Goal: Task Accomplishment & Management: Manage account settings

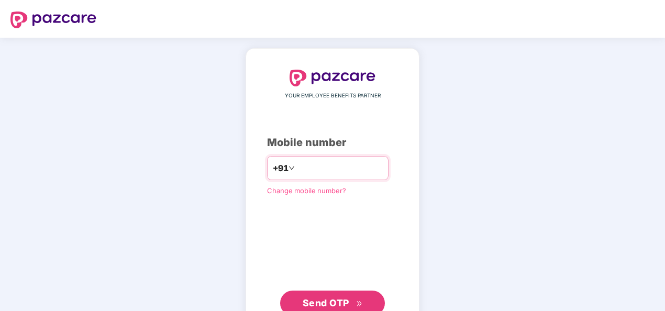
click at [326, 167] on input "number" at bounding box center [340, 168] width 86 height 17
type input "**********"
click at [307, 292] on button "Send OTP" at bounding box center [332, 303] width 105 height 25
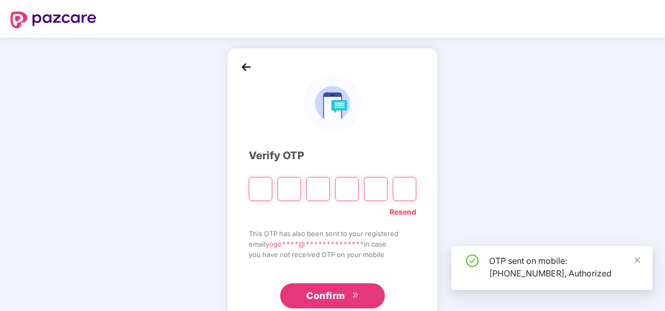
click at [261, 196] on input "Please enter verification code. Digit 1" at bounding box center [261, 189] width 24 height 24
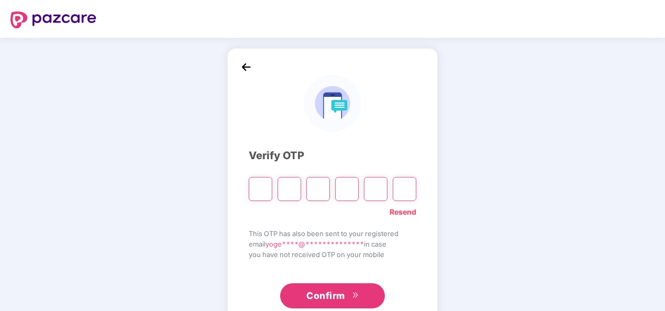
type input "*"
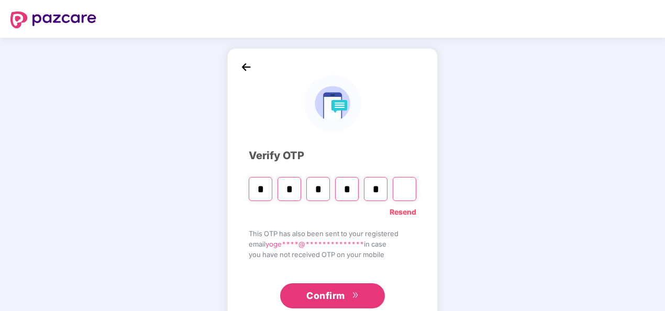
type input "*"
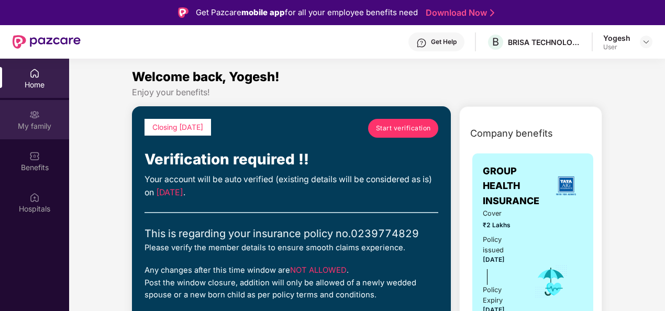
click at [59, 116] on div "My family" at bounding box center [34, 119] width 69 height 39
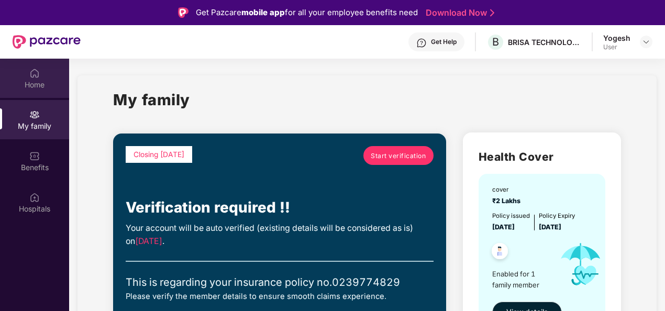
click at [43, 72] on div "Home" at bounding box center [34, 78] width 69 height 39
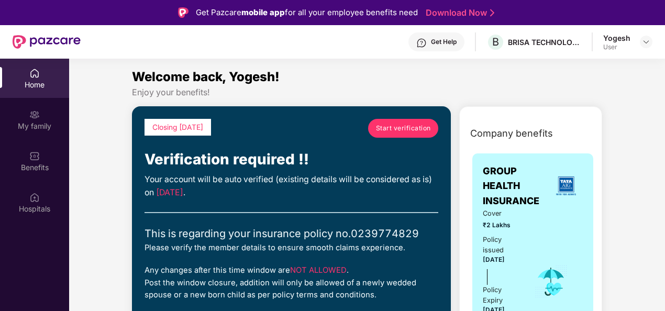
click at [391, 119] on link "Start verification" at bounding box center [403, 128] width 70 height 19
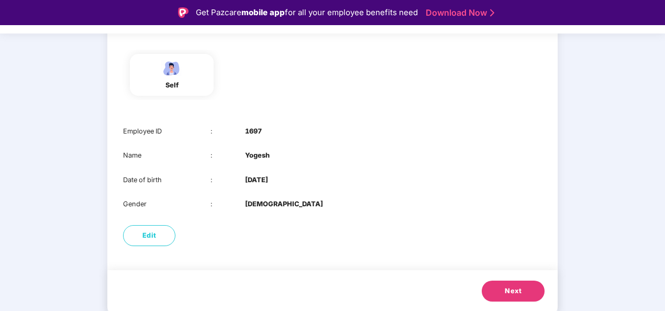
scroll to position [25, 0]
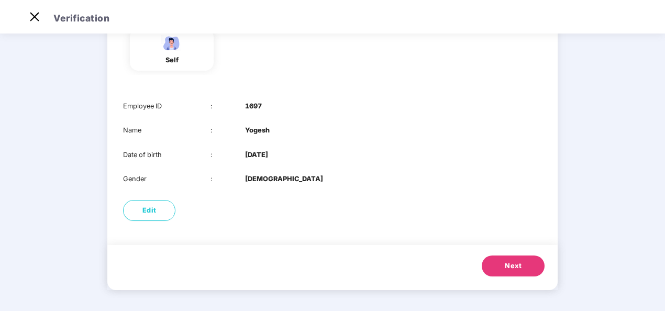
click at [493, 260] on button "Next" at bounding box center [513, 266] width 63 height 21
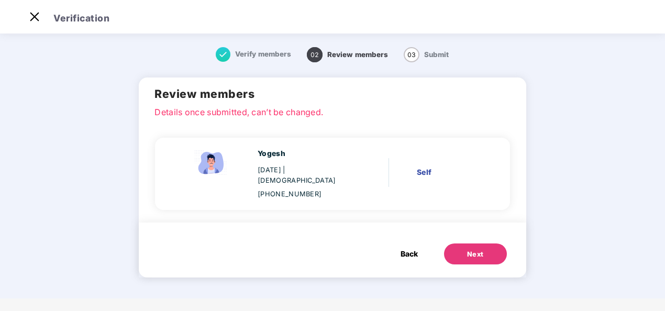
click at [477, 249] on div "Next" at bounding box center [475, 254] width 17 height 10
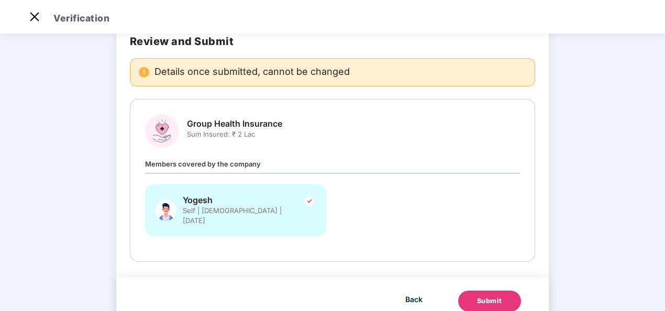
scroll to position [82, 0]
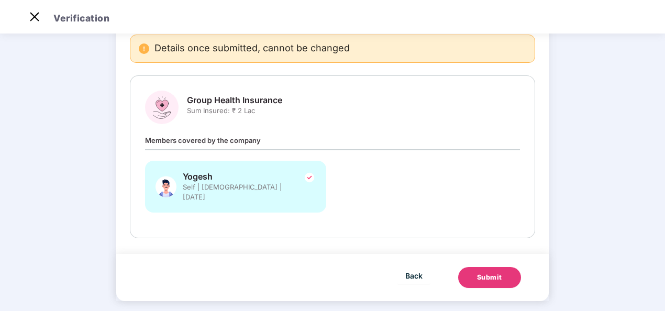
click at [489, 272] on div "Submit" at bounding box center [489, 277] width 25 height 10
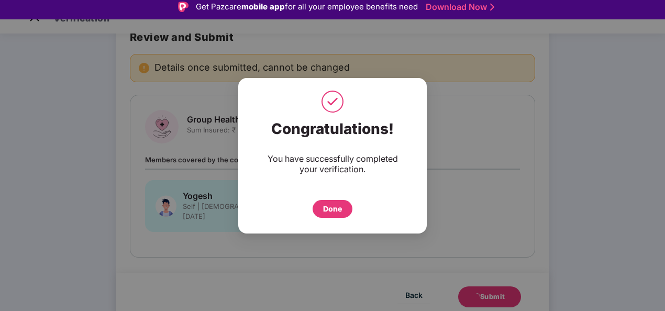
scroll to position [5, 0]
click at [332, 215] on div "Done" at bounding box center [333, 209] width 40 height 18
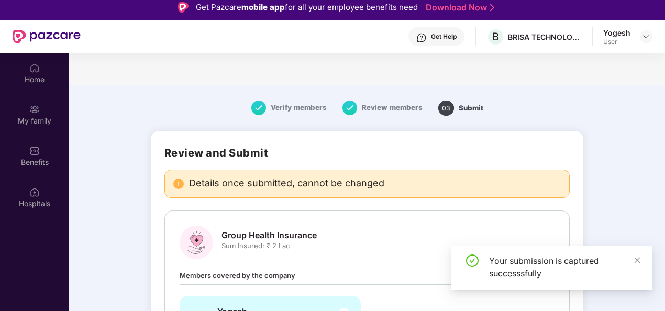
scroll to position [82, 0]
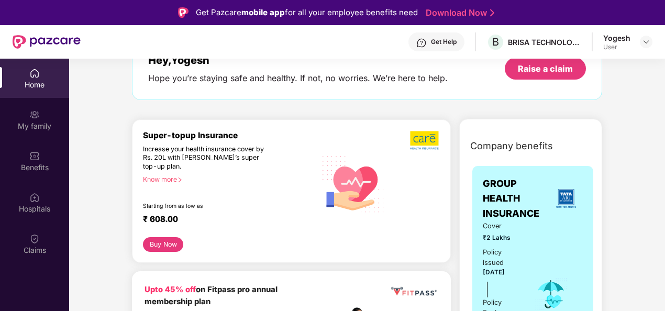
scroll to position [71, 0]
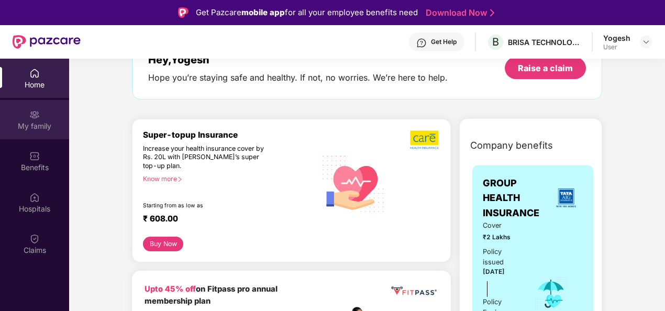
click at [41, 118] on div "My family" at bounding box center [34, 119] width 69 height 39
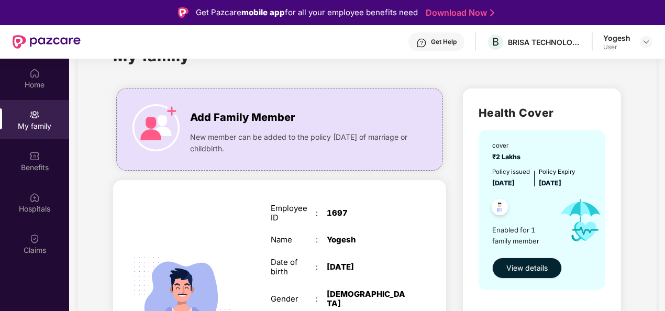
scroll to position [43, 0]
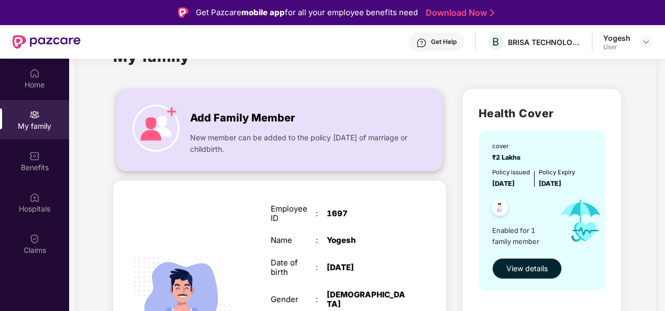
click at [175, 116] on img at bounding box center [155, 128] width 47 height 47
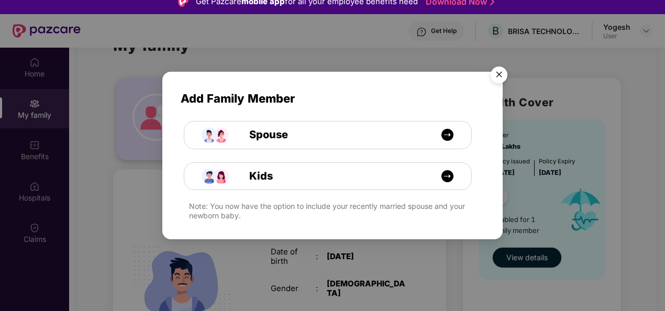
scroll to position [12, 0]
click at [502, 74] on img "Close" at bounding box center [498, 76] width 29 height 29
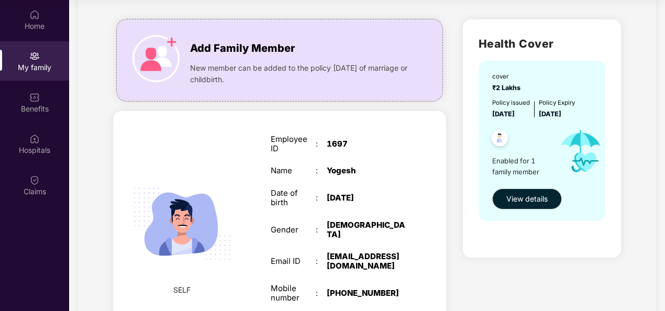
scroll to position [53, 0]
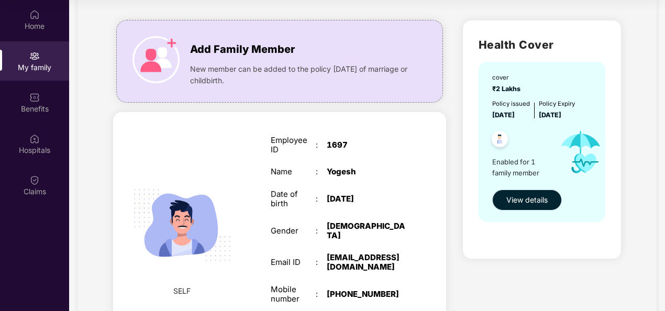
click at [509, 202] on span "View details" at bounding box center [526, 200] width 41 height 12
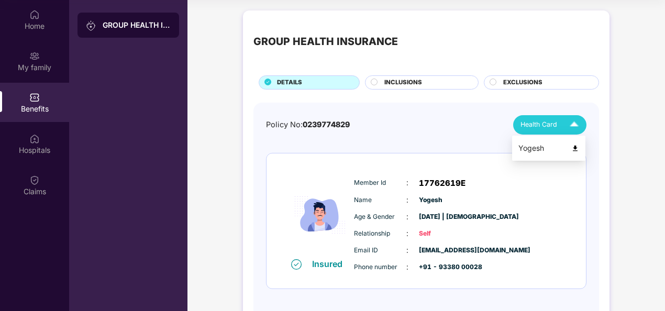
click at [570, 124] on img at bounding box center [574, 125] width 18 height 18
click at [565, 139] on li "Yogesh" at bounding box center [548, 148] width 73 height 21
click at [408, 85] on span "INCLUSIONS" at bounding box center [403, 82] width 38 height 9
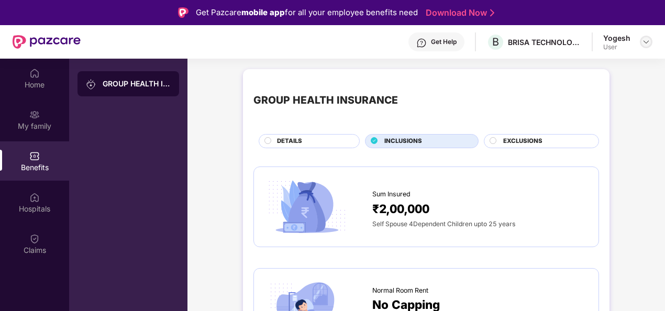
click at [650, 43] on div at bounding box center [646, 42] width 13 height 13
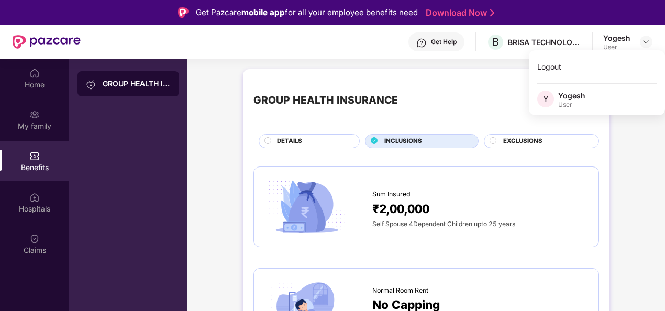
click at [98, 171] on div "GROUP HEALTH INSURANCE" at bounding box center [128, 214] width 118 height 311
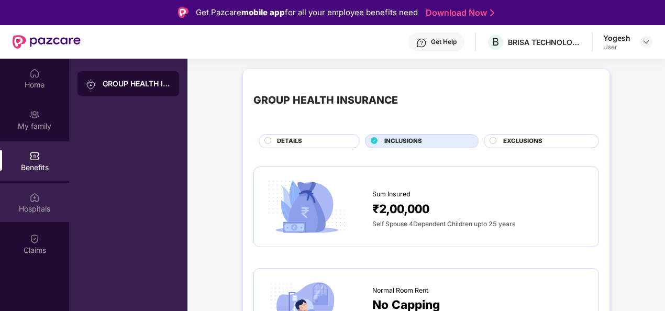
click at [47, 184] on div "Hospitals" at bounding box center [34, 202] width 69 height 39
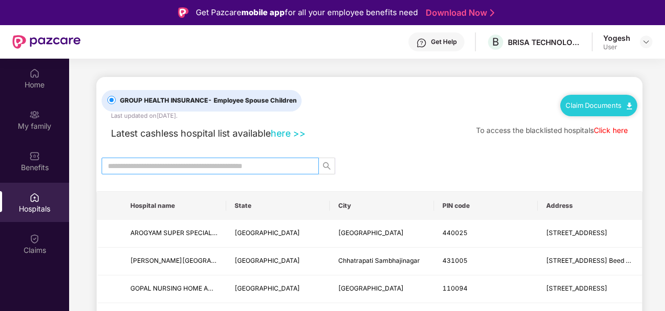
click at [169, 162] on input "text" at bounding box center [206, 166] width 196 height 12
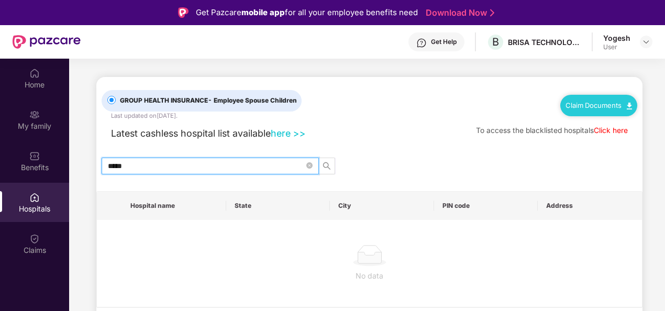
type input "******"
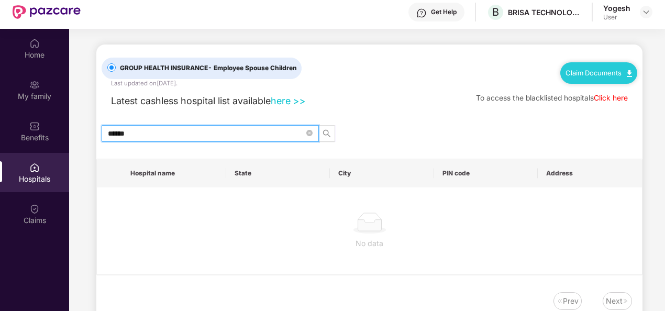
scroll to position [27, 0]
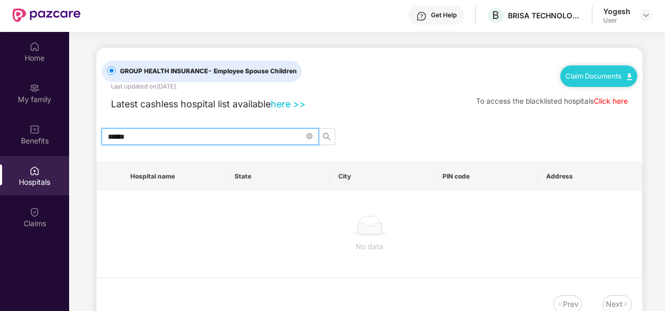
click at [150, 131] on input "******" at bounding box center [206, 137] width 196 height 12
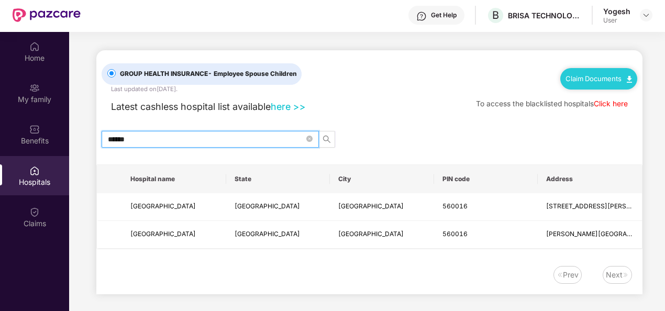
scroll to position [0, 0]
type input "******"
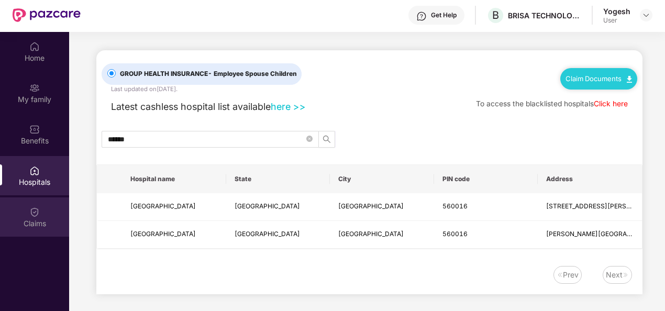
click at [48, 217] on div "Claims" at bounding box center [34, 216] width 69 height 39
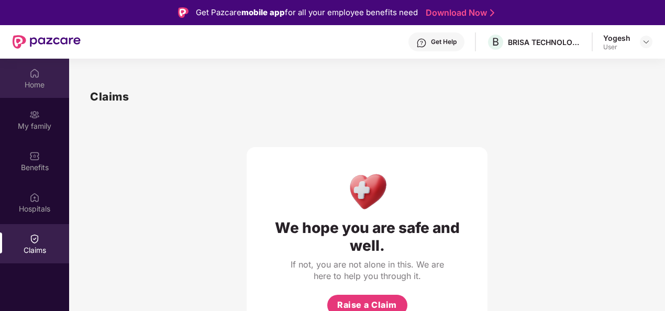
click at [54, 84] on div "Home" at bounding box center [34, 85] width 69 height 10
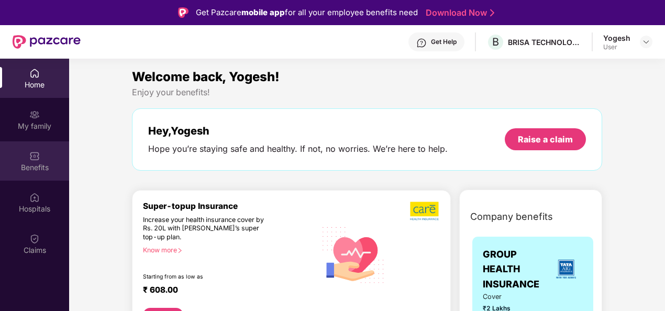
click at [48, 163] on div "Benefits" at bounding box center [34, 167] width 69 height 10
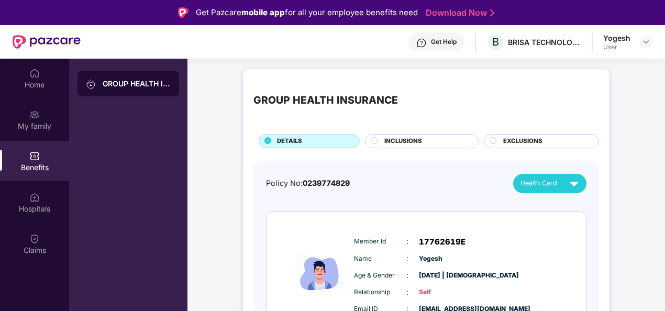
click at [376, 140] on circle at bounding box center [374, 140] width 6 height 6
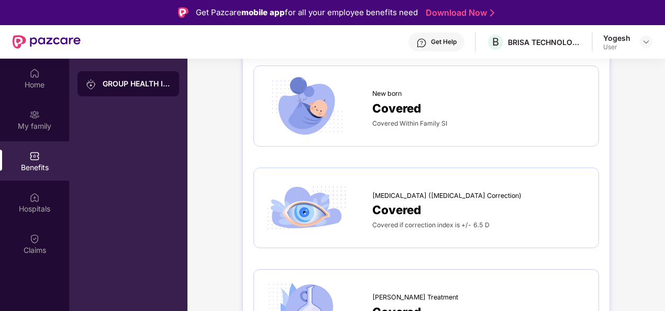
scroll to position [1257, 0]
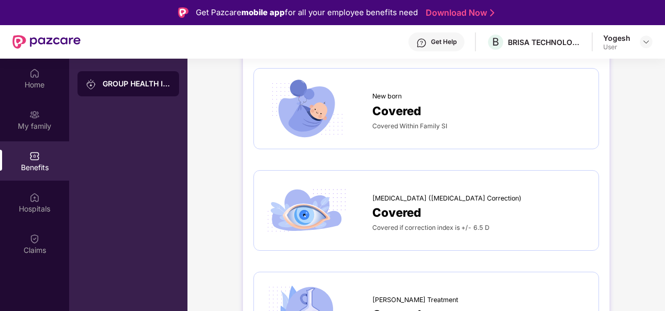
click at [360, 203] on div at bounding box center [318, 210] width 108 height 59
click at [380, 204] on span "Covered" at bounding box center [396, 212] width 49 height 18
click at [333, 203] on img at bounding box center [306, 210] width 85 height 59
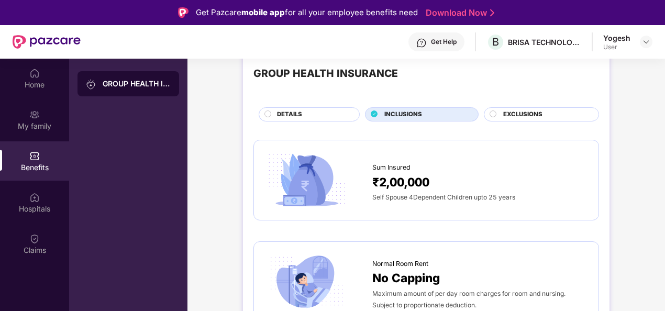
scroll to position [0, 0]
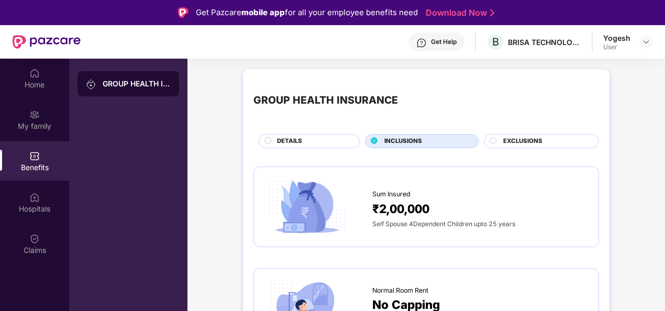
click at [510, 146] on div "EXCLUSIONS" at bounding box center [545, 142] width 95 height 11
